Goal: Task Accomplishment & Management: Complete application form

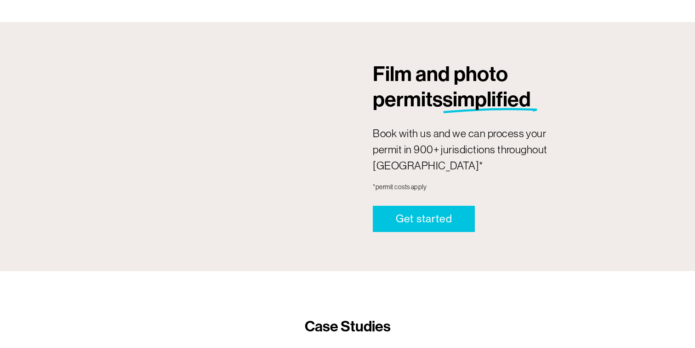
scroll to position [870, 0]
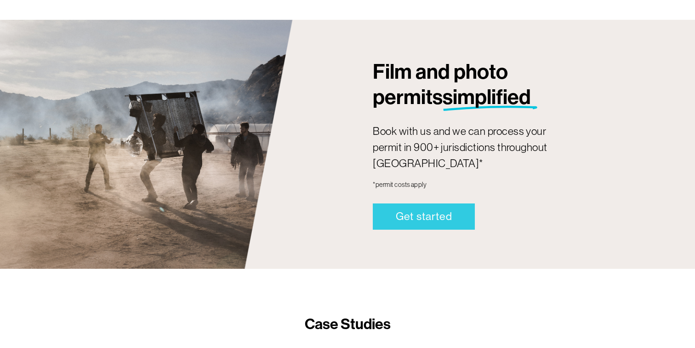
click at [456, 203] on link "Get started" at bounding box center [424, 216] width 102 height 26
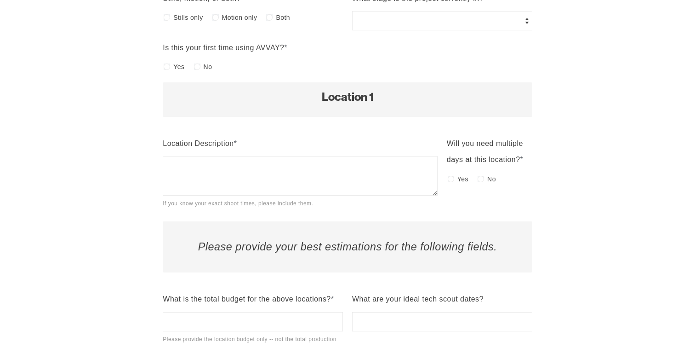
scroll to position [522, 0]
